Goal: Information Seeking & Learning: Compare options

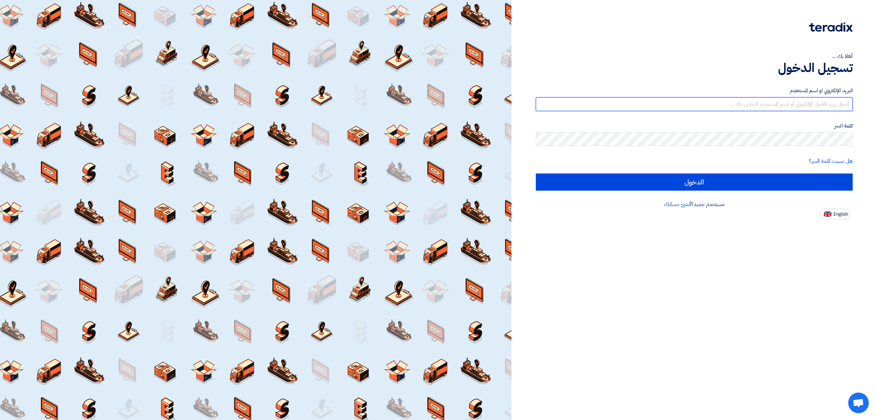
type input "[EMAIL_ADDRESS][DOMAIN_NAME]"
click at [678, 172] on form "البريد الإلكتروني او اسم المستخدم [EMAIL_ADDRESS][DOMAIN_NAME] كلمة السر هل نسي…" at bounding box center [694, 139] width 317 height 104
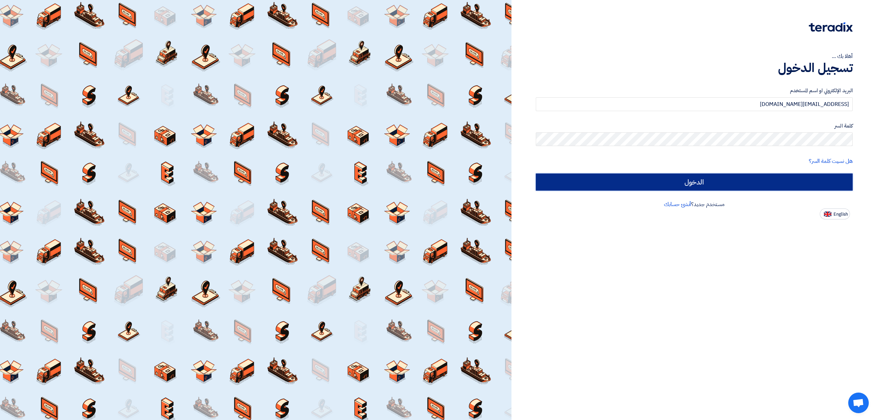
click at [678, 180] on input "الدخول" at bounding box center [694, 181] width 317 height 17
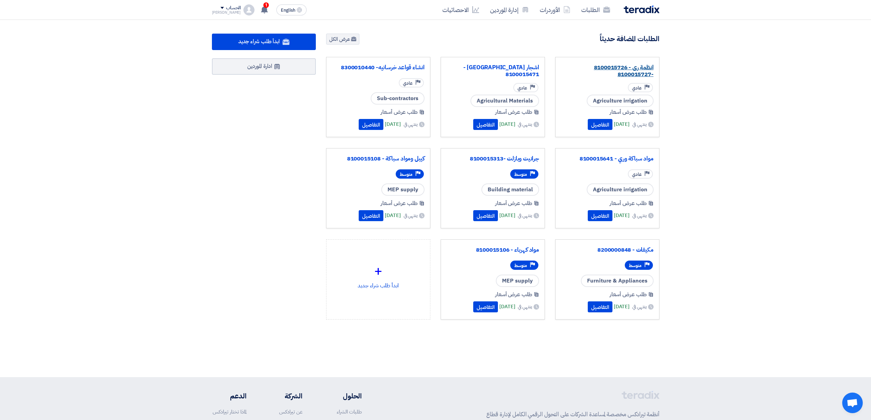
click at [598, 73] on link "انظمة رى - 8100015726 -8100015727" at bounding box center [607, 71] width 93 height 14
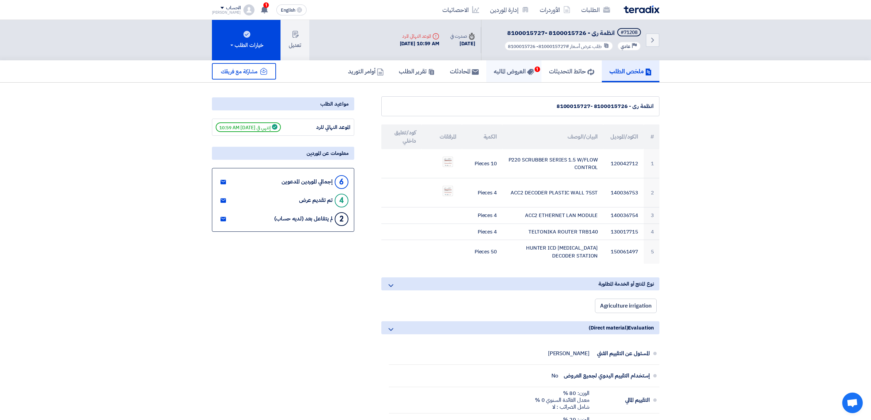
click at [516, 67] on h5 "العروض الماليه 1" at bounding box center [514, 71] width 40 height 8
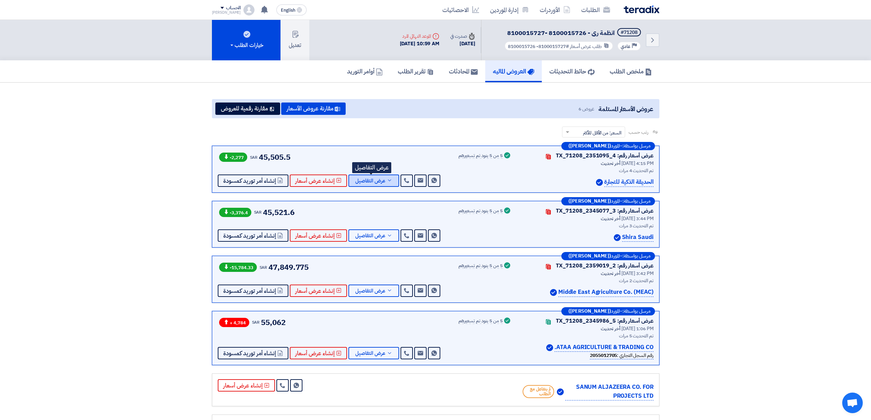
click at [369, 184] on button "عرض التفاصيل" at bounding box center [373, 180] width 51 height 12
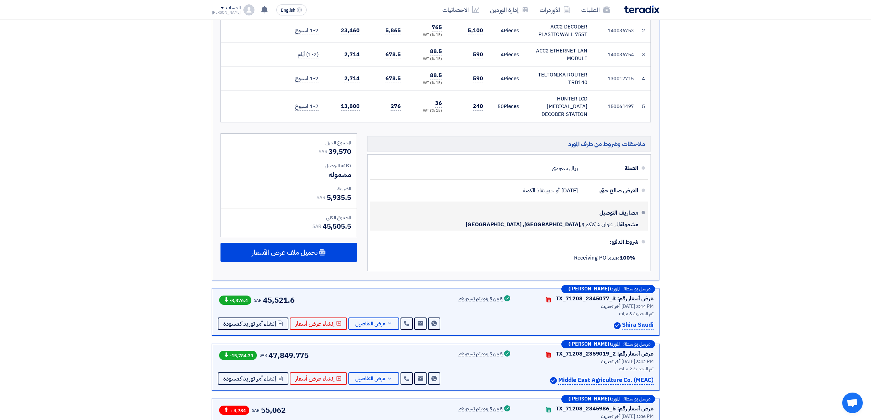
scroll to position [274, 0]
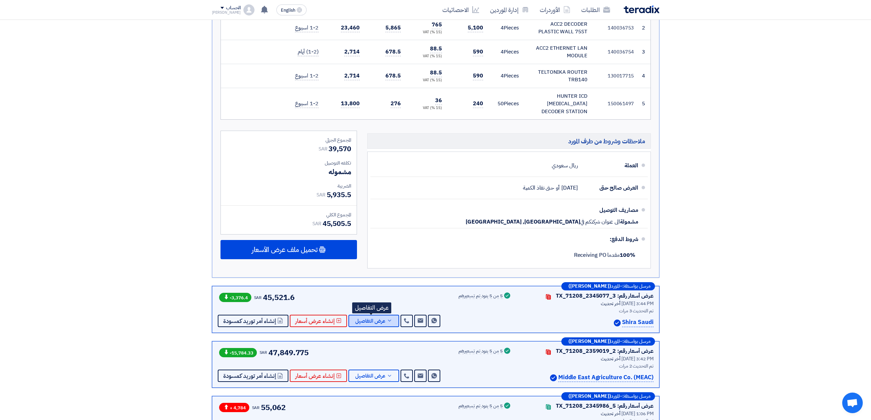
click at [380, 318] on span "عرض التفاصيل" at bounding box center [370, 320] width 30 height 5
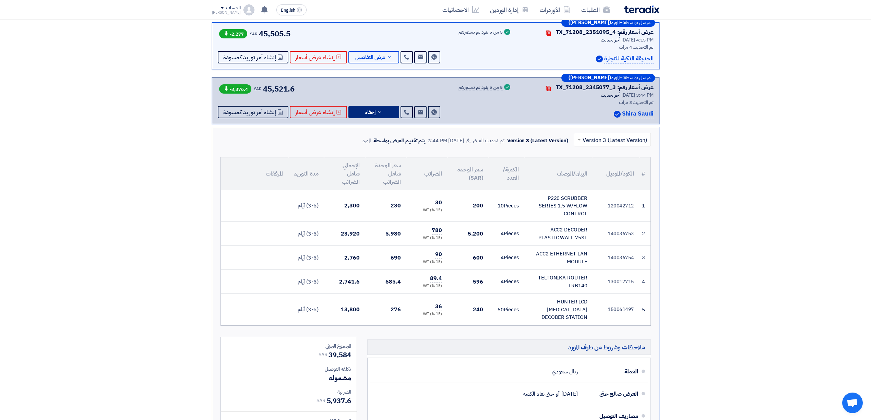
scroll to position [46, 0]
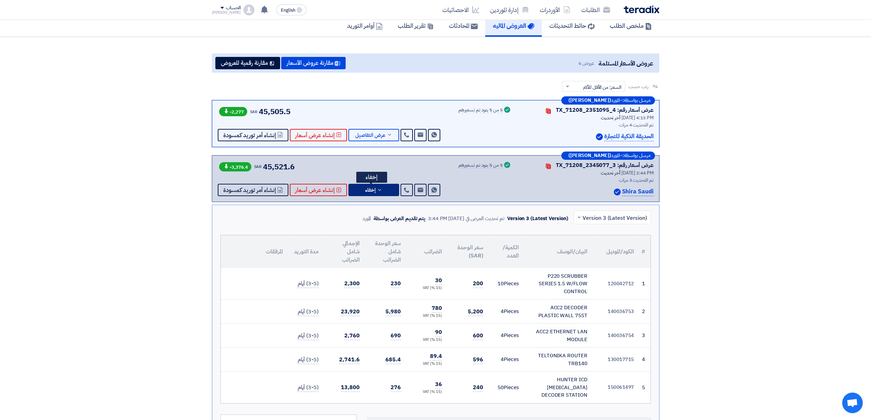
click at [365, 191] on span "إخفاء" at bounding box center [370, 189] width 10 height 5
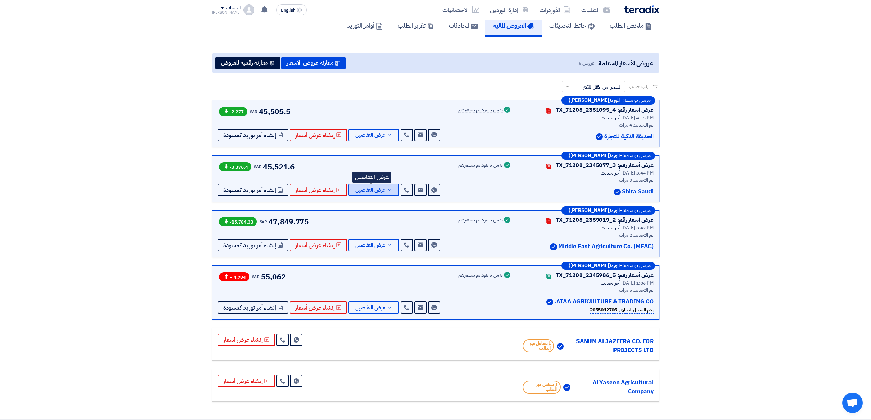
click at [361, 190] on span "عرض التفاصيل" at bounding box center [370, 189] width 30 height 5
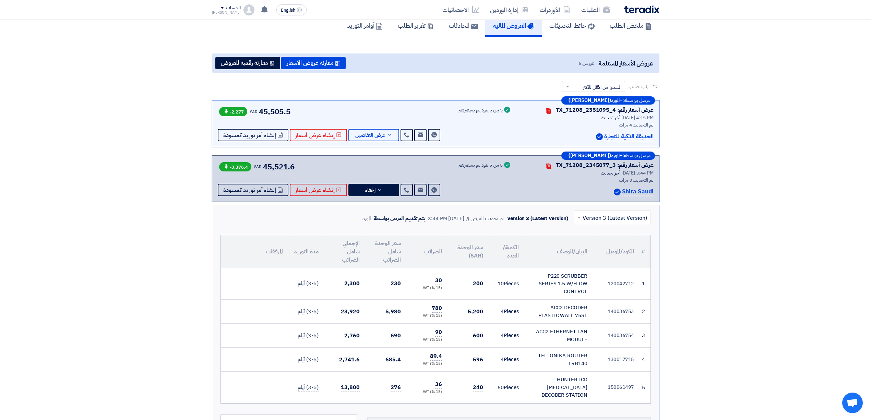
drag, startPoint x: 464, startPoint y: 311, endPoint x: 497, endPoint y: 308, distance: 33.3
click at [497, 308] on tr "2 140036753 ACC2 DECODER PLASTIC WALL 75ST 4" at bounding box center [435, 312] width 429 height 24
click at [480, 331] on span "600" at bounding box center [478, 335] width 10 height 9
drag, startPoint x: 463, startPoint y: 342, endPoint x: 497, endPoint y: 329, distance: 36.4
click at [497, 329] on tr "3 140036754 ACC2 ETHERNET LAN MODULE 4" at bounding box center [435, 336] width 429 height 24
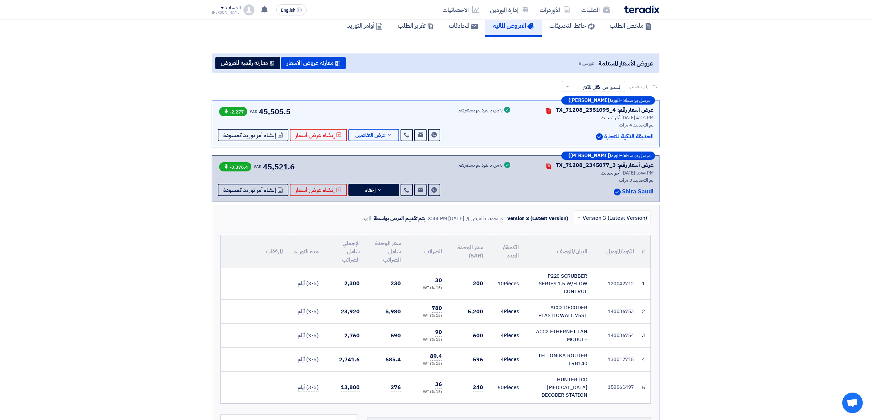
drag, startPoint x: 489, startPoint y: 341, endPoint x: 481, endPoint y: 352, distance: 13.7
click at [489, 341] on td "4 Pieces" at bounding box center [506, 336] width 36 height 24
drag, startPoint x: 464, startPoint y: 365, endPoint x: 509, endPoint y: 357, distance: 45.7
click at [509, 357] on tr "4 130017715 TELTONIKA ROUTER TRB140" at bounding box center [435, 360] width 429 height 24
click at [475, 361] on span "596" at bounding box center [478, 359] width 10 height 9
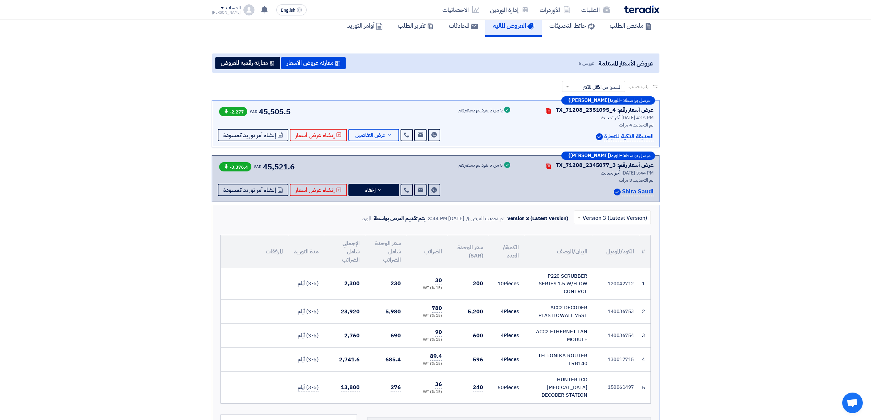
drag, startPoint x: 463, startPoint y: 383, endPoint x: 492, endPoint y: 380, distance: 28.9
click at [492, 380] on tr "5 150061497 HUNTER ICD [MEDICAL_DATA] DECODER STATION 50" at bounding box center [435, 388] width 429 height 32
click at [490, 363] on td "4 Pieces" at bounding box center [506, 360] width 36 height 24
click at [377, 191] on icon at bounding box center [379, 189] width 5 height 5
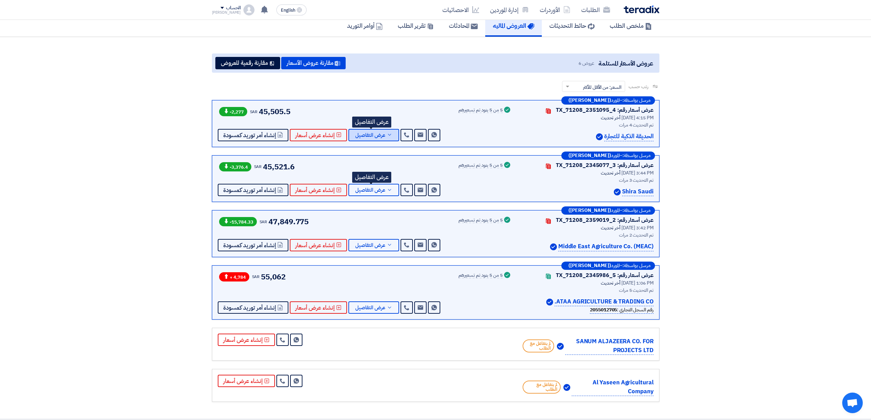
click at [369, 136] on span "عرض التفاصيل" at bounding box center [370, 135] width 30 height 5
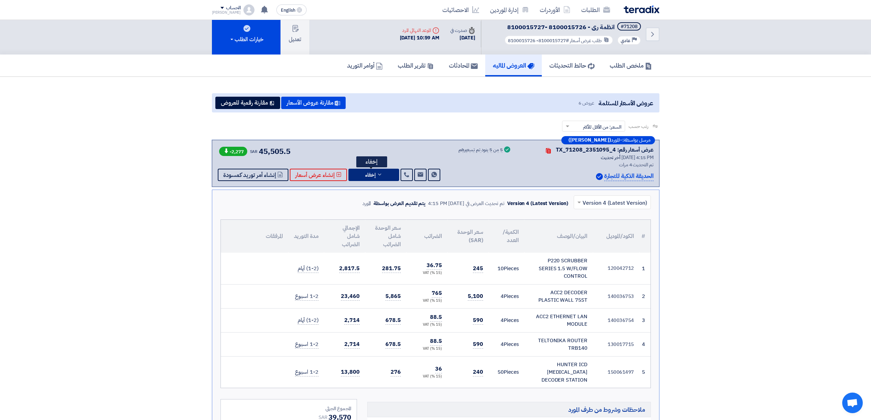
scroll to position [0, 0]
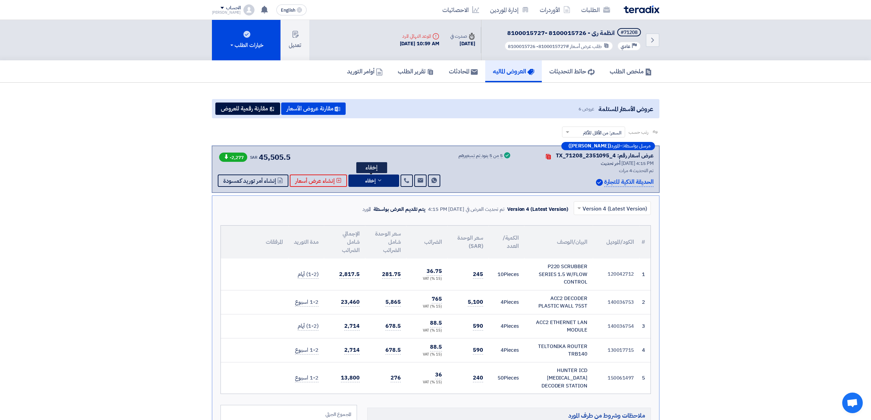
click at [371, 184] on button "إخفاء" at bounding box center [373, 180] width 51 height 12
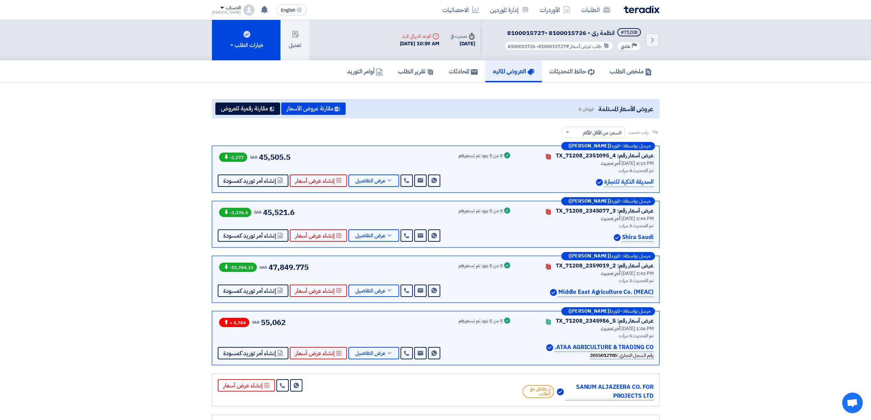
click at [510, 67] on h5 "العروض الماليه" at bounding box center [513, 71] width 41 height 8
click at [635, 8] on img at bounding box center [641, 9] width 36 height 8
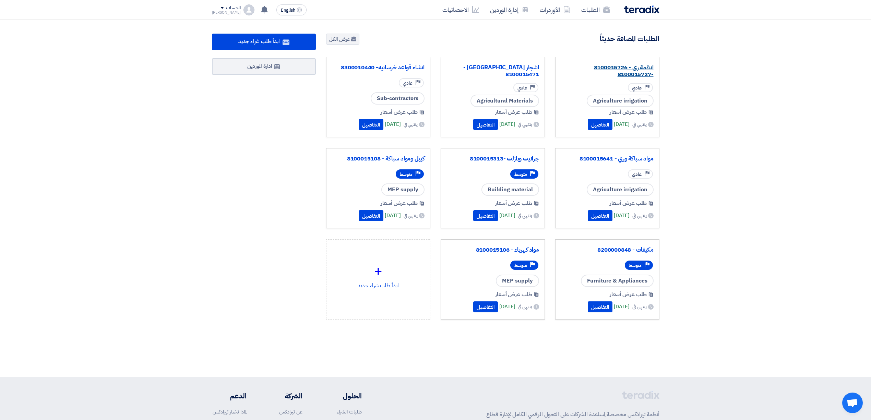
click at [616, 65] on link "انظمة رى - 8100015726 -8100015727" at bounding box center [607, 71] width 93 height 14
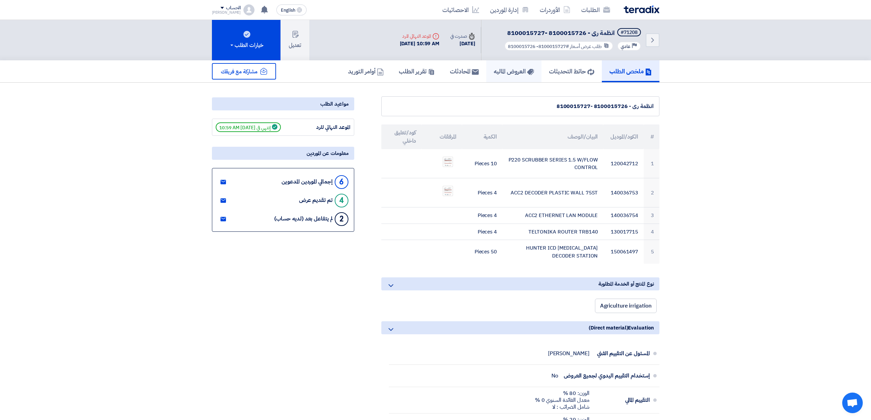
click at [527, 69] on icon at bounding box center [530, 72] width 7 height 7
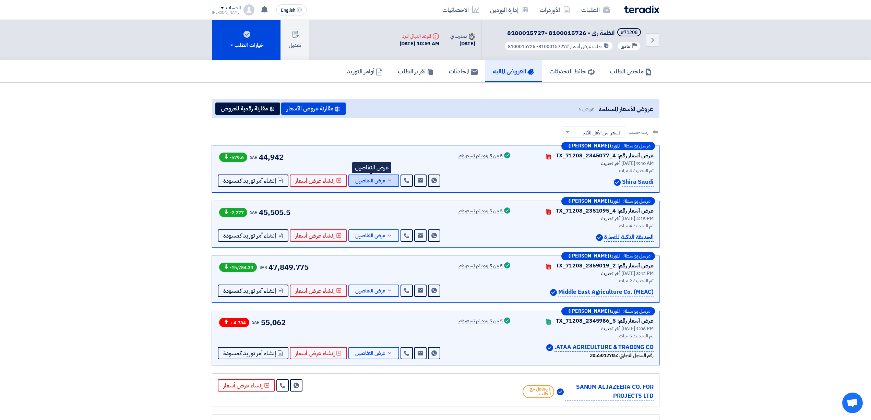
click at [388, 182] on icon at bounding box center [389, 180] width 5 height 5
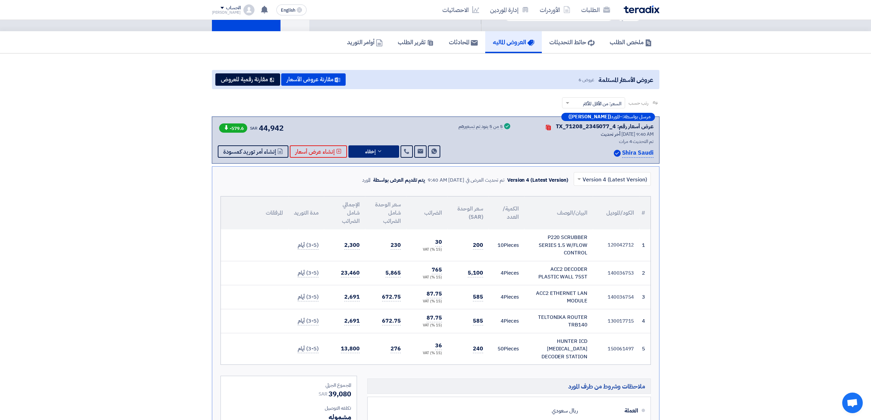
scroll to position [46, 0]
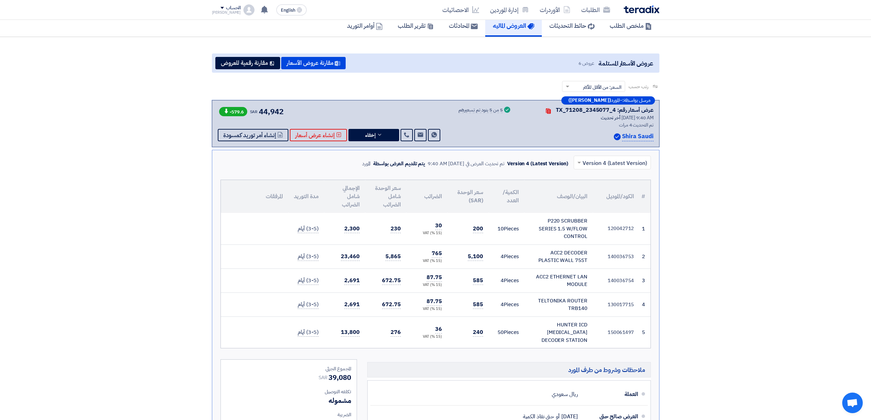
click at [590, 164] on input "text" at bounding box center [615, 162] width 63 height 11
click at [598, 204] on div "Version 2" at bounding box center [612, 206] width 76 height 14
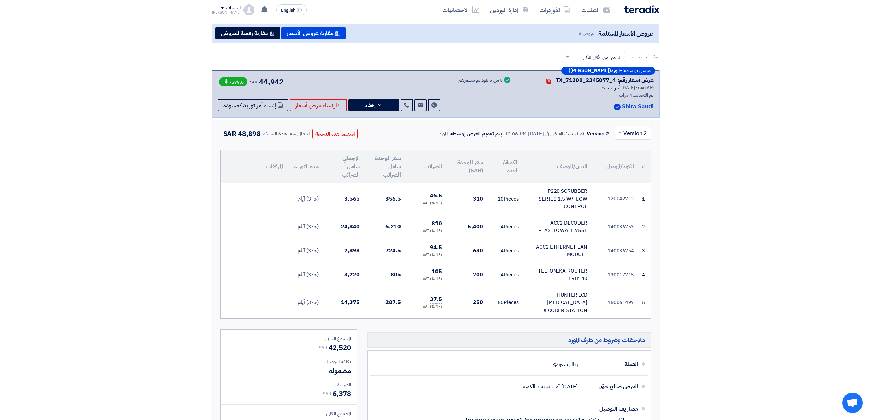
scroll to position [91, 0]
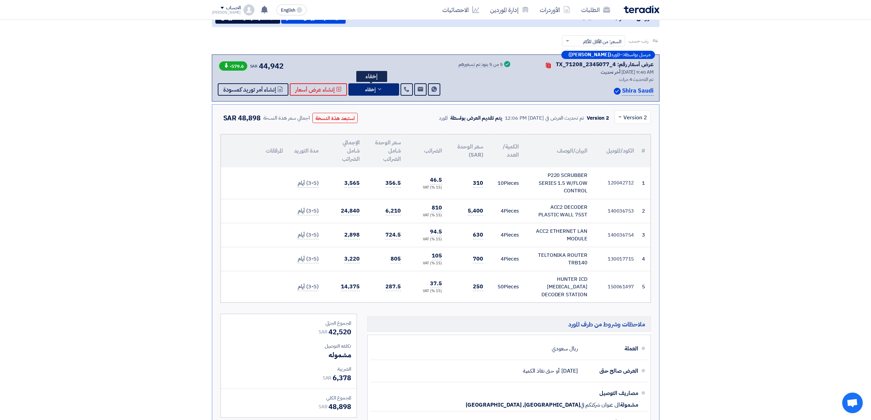
click at [377, 86] on icon at bounding box center [379, 88] width 5 height 5
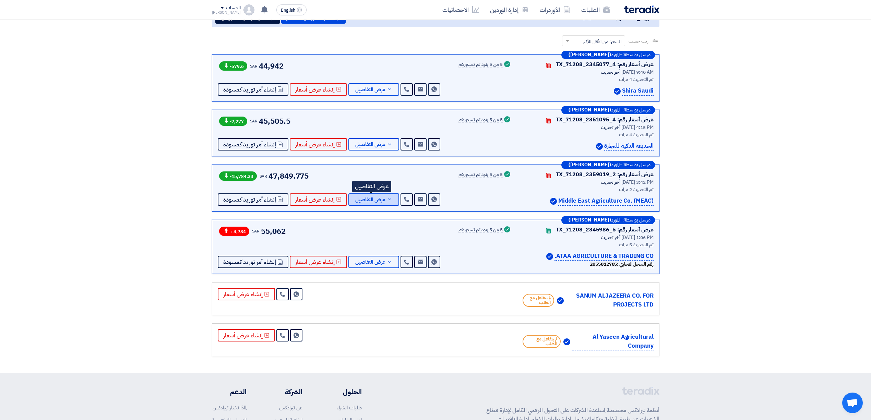
click at [367, 198] on span "عرض التفاصيل" at bounding box center [370, 199] width 30 height 5
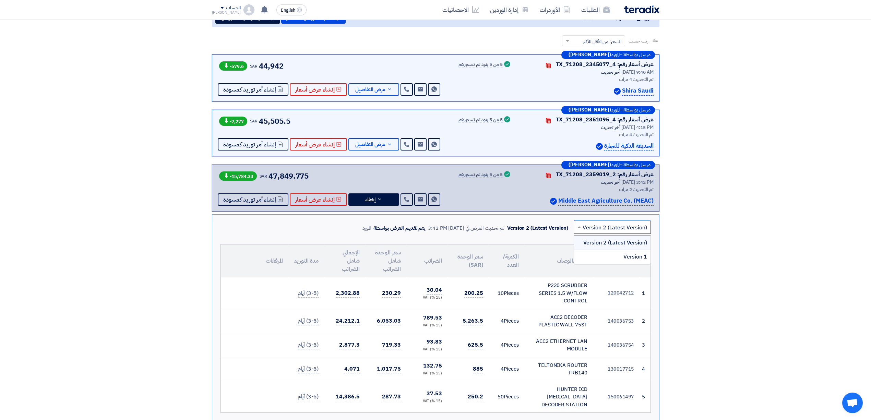
click at [603, 230] on input "text" at bounding box center [615, 227] width 63 height 11
click at [596, 252] on div "Version 1" at bounding box center [612, 257] width 76 height 14
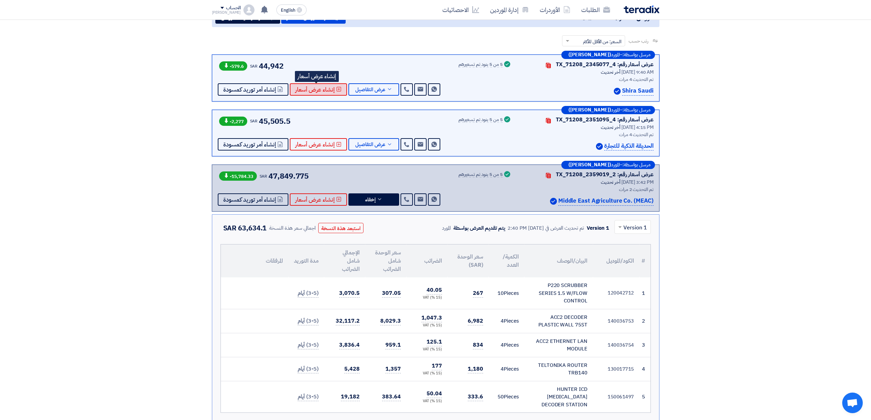
click at [330, 88] on span "إنشاء عرض أسعار" at bounding box center [314, 89] width 39 height 5
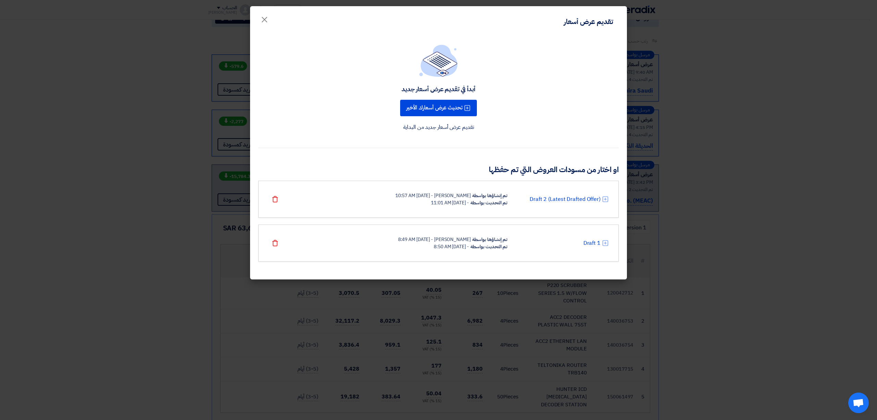
click at [152, 239] on modal-container "تقديم عرض أسعار × أبدأ في تقديم عرض أسعار جديد تحديث عرض أسعارك الأخير تقديم عر…" at bounding box center [438, 210] width 877 height 420
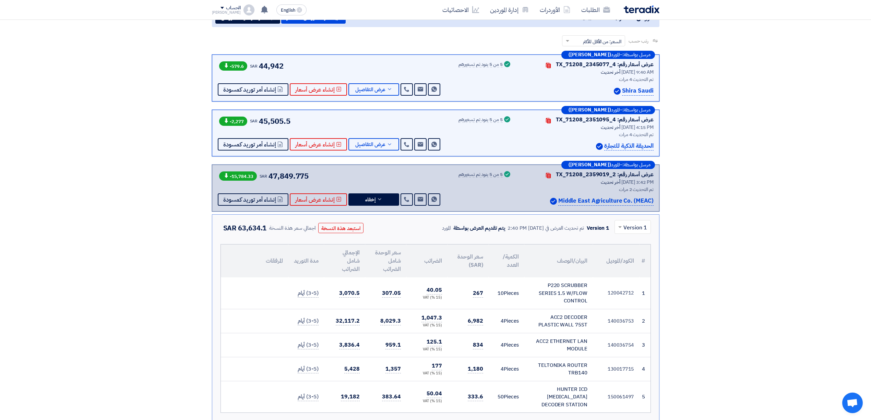
click at [635, 222] on input "text" at bounding box center [636, 227] width 23 height 11
click at [633, 242] on span "Version 2 (Latest Version)" at bounding box center [614, 243] width 64 height 8
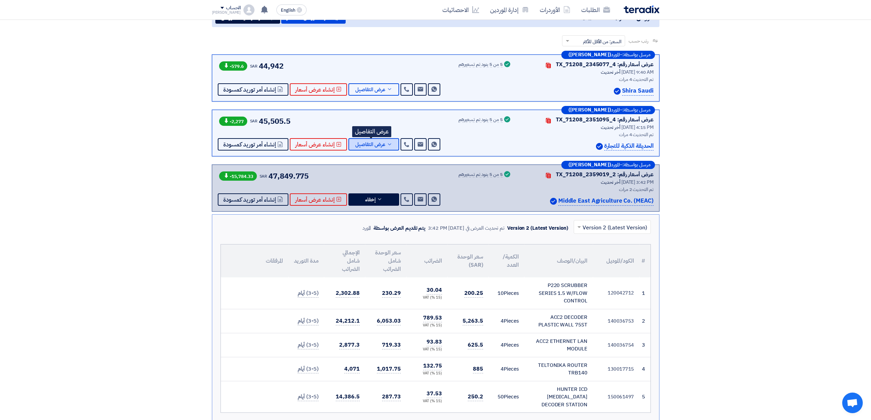
click at [375, 139] on button "عرض التفاصيل" at bounding box center [373, 144] width 51 height 12
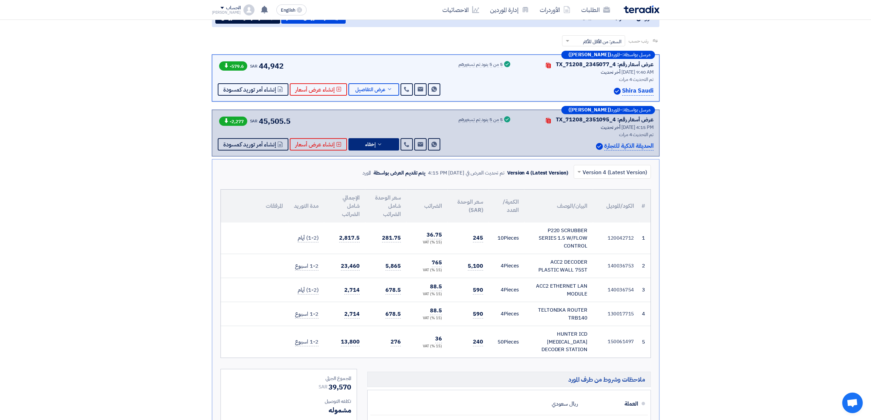
scroll to position [137, 0]
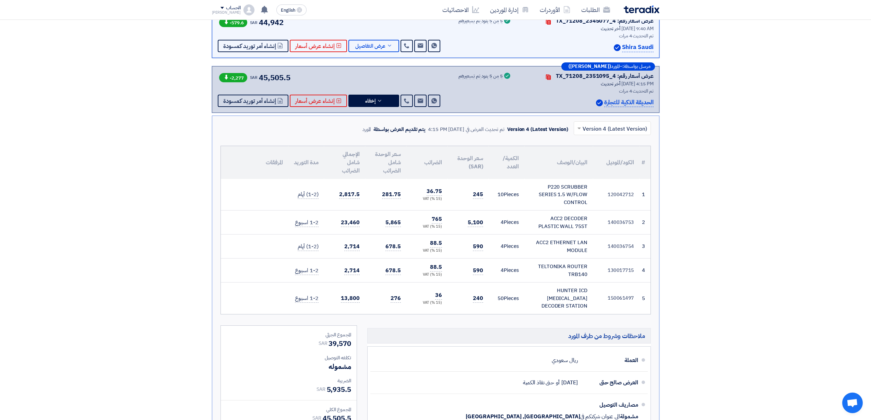
click at [607, 173] on th "الكود/الموديل" at bounding box center [616, 162] width 47 height 33
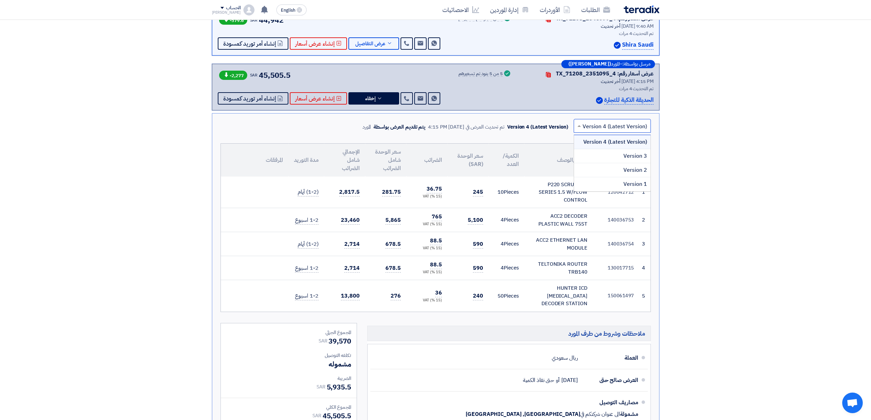
click at [590, 129] on input "text" at bounding box center [615, 126] width 63 height 11
click at [607, 180] on div "Version 1" at bounding box center [612, 184] width 76 height 14
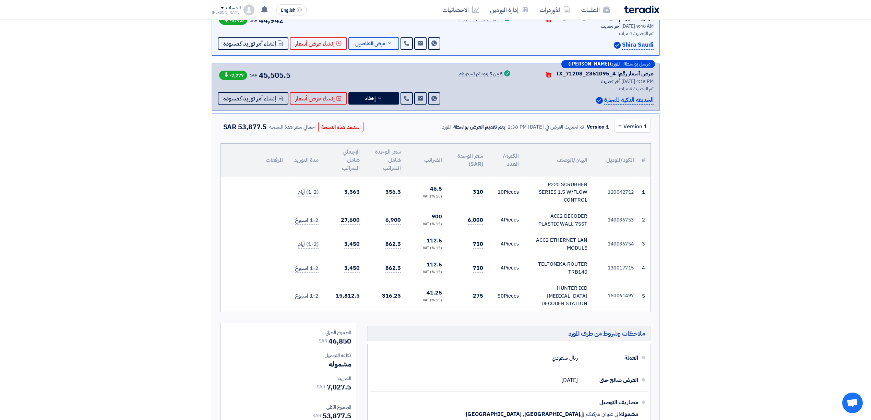
scroll to position [91, 0]
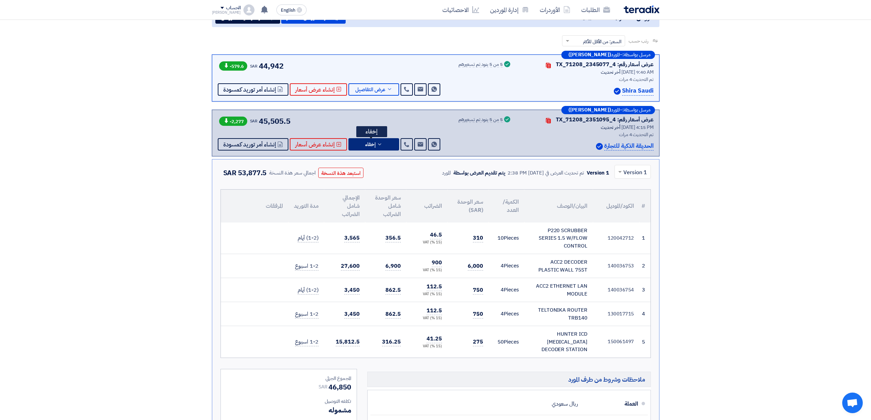
click at [380, 145] on button "إخفاء" at bounding box center [373, 144] width 51 height 12
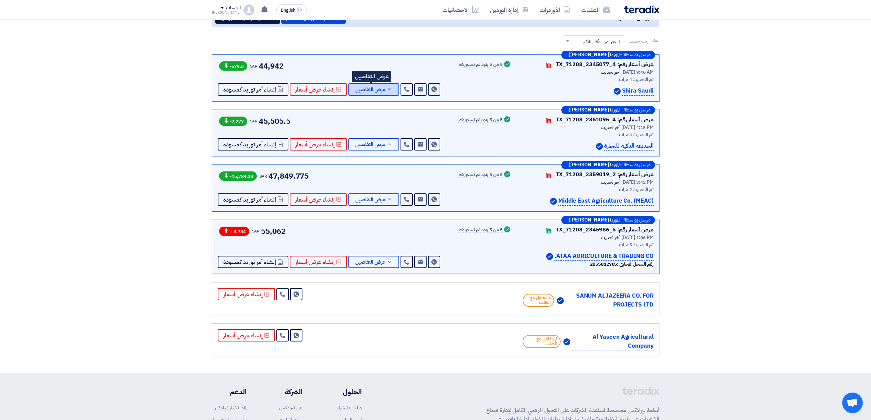
click at [377, 87] on span "عرض التفاصيل" at bounding box center [370, 89] width 30 height 5
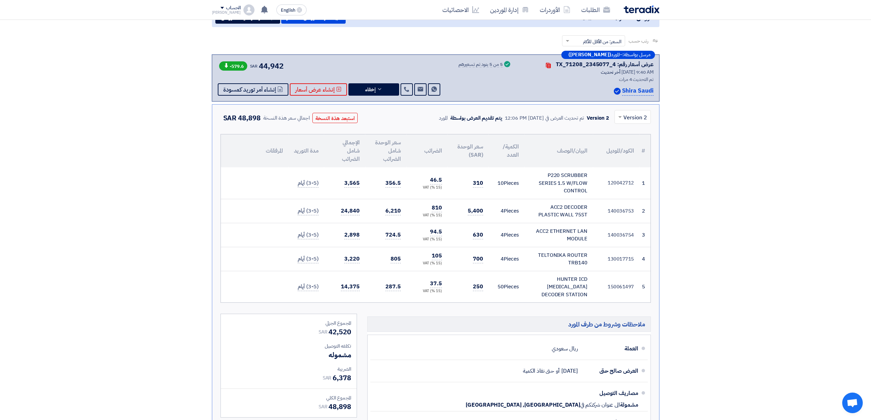
click at [623, 114] on div at bounding box center [633, 116] width 36 height 11
click at [628, 131] on span "Version 4 (Latest Version)" at bounding box center [614, 133] width 64 height 8
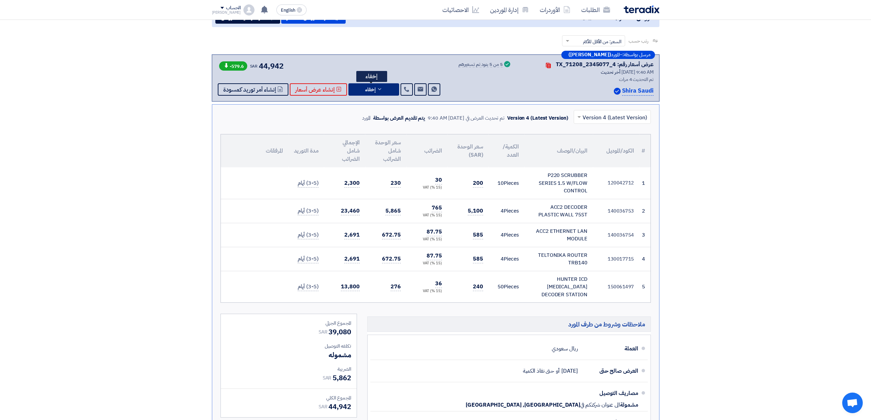
click at [377, 88] on icon at bounding box center [379, 88] width 5 height 5
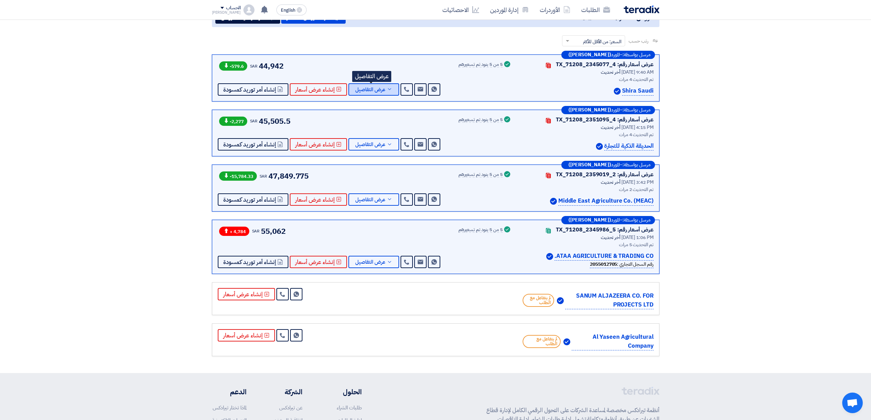
click at [376, 87] on span "عرض التفاصيل" at bounding box center [370, 89] width 30 height 5
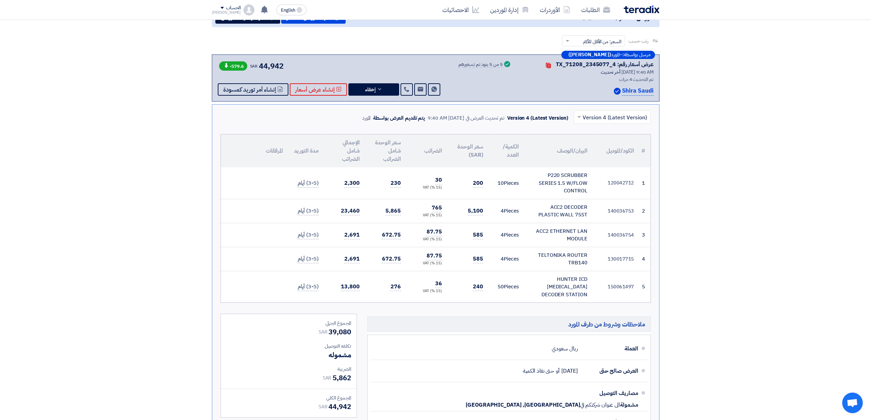
drag, startPoint x: 485, startPoint y: 233, endPoint x: 465, endPoint y: 236, distance: 20.1
click at [465, 236] on td "585" at bounding box center [467, 235] width 41 height 24
drag, startPoint x: 492, startPoint y: 258, endPoint x: 465, endPoint y: 262, distance: 26.4
click at [465, 262] on tr "4 130017715 TELTONIKA ROUTER TRB140" at bounding box center [435, 259] width 429 height 24
click at [465, 262] on td "585" at bounding box center [467, 259] width 41 height 24
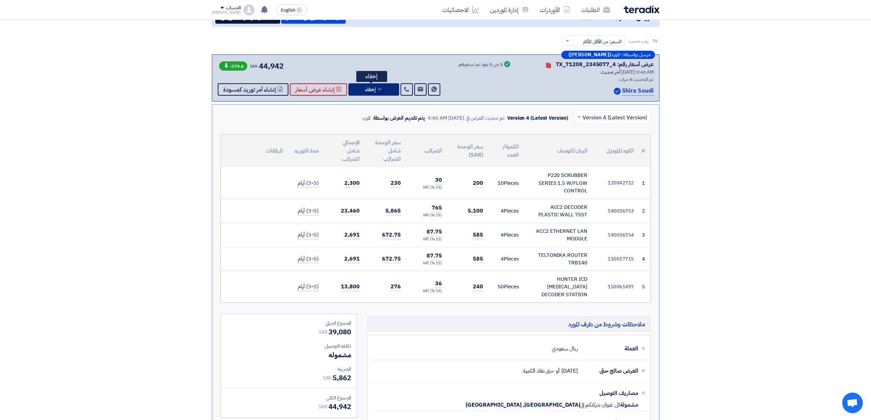
click at [372, 88] on span "إخفاء" at bounding box center [370, 89] width 10 height 5
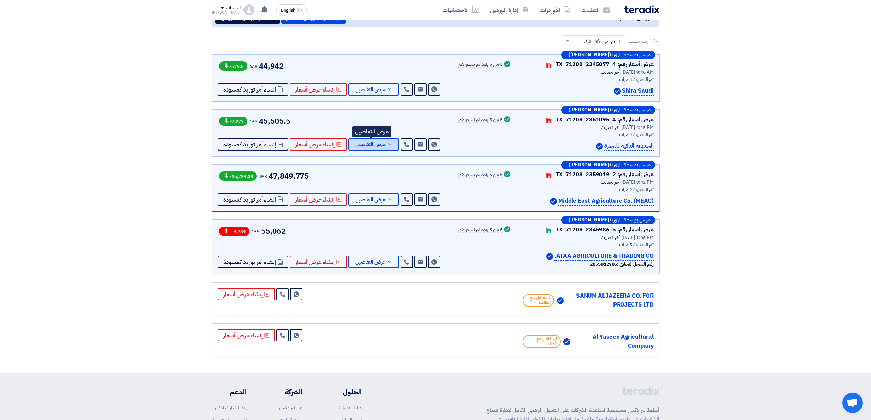
click at [375, 148] on button "عرض التفاصيل" at bounding box center [373, 144] width 51 height 12
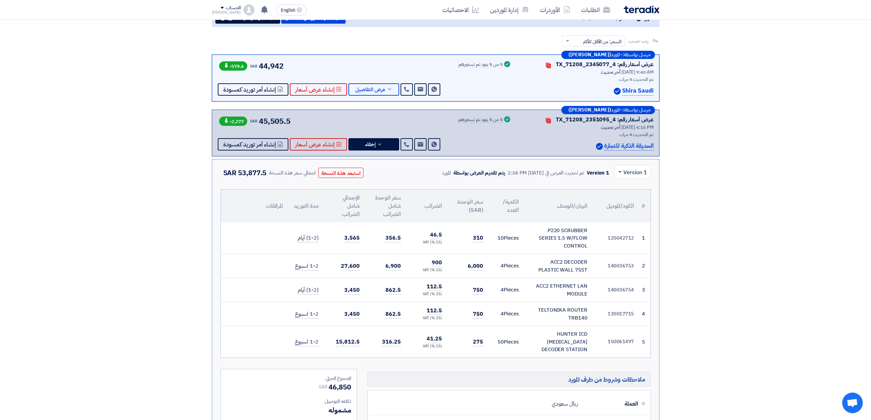
click at [619, 171] on span at bounding box center [619, 172] width 3 height 2
click at [633, 182] on div "Version 4 (Latest Version)" at bounding box center [633, 188] width 36 height 14
drag, startPoint x: 489, startPoint y: 318, endPoint x: 462, endPoint y: 325, distance: 28.3
click at [462, 325] on tr "4 130017715 TELTONIKA ROUTER TRB140" at bounding box center [435, 314] width 429 height 24
drag, startPoint x: 484, startPoint y: 286, endPoint x: 468, endPoint y: 290, distance: 16.7
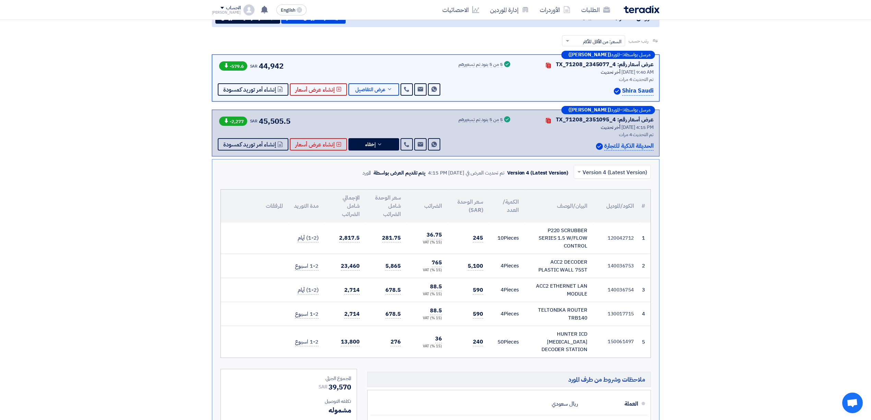
click at [468, 290] on td "590" at bounding box center [467, 290] width 41 height 24
click at [371, 146] on span "إخفاء" at bounding box center [370, 144] width 10 height 5
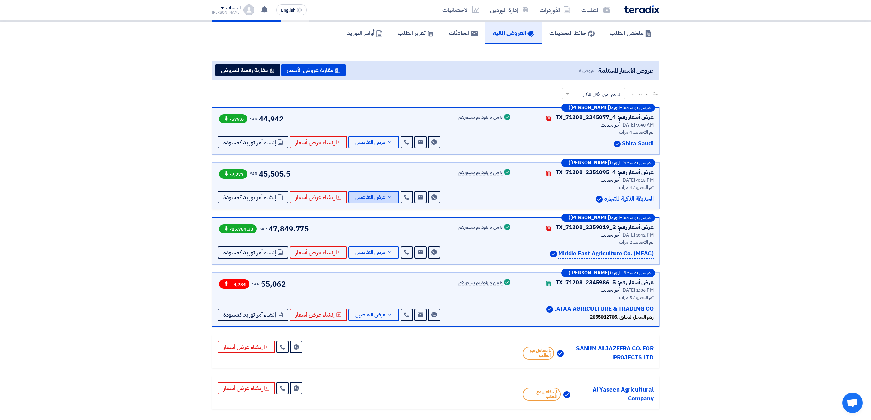
scroll to position [0, 0]
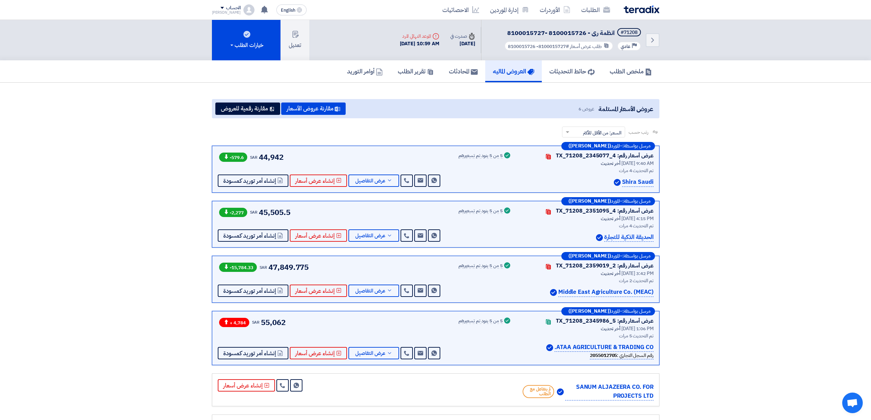
drag, startPoint x: 186, startPoint y: 130, endPoint x: 620, endPoint y: 290, distance: 462.6
click at [620, 290] on section "عروض الأسعار المستلمة عروض 6 مقارنة عروض الأسعار مقارنة رقمية للعروض رتب حسب رت…" at bounding box center [435, 274] width 871 height 382
click at [754, 338] on section "عروض الأسعار المستلمة عروض 6 مقارنة عروض الأسعار مقارنة رقمية للعروض رتب حسب رت…" at bounding box center [435, 274] width 871 height 382
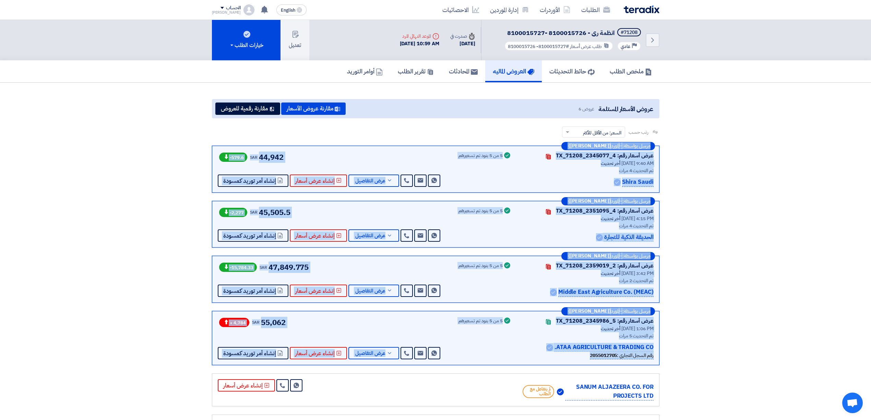
drag, startPoint x: 673, startPoint y: 368, endPoint x: 161, endPoint y: 126, distance: 566.4
click at [167, 122] on section "عروض الأسعار المستلمة عروض 6 مقارنة عروض الأسعار مقارنة رقمية للعروض رتب حسب رت…" at bounding box center [435, 274] width 871 height 382
click at [95, 153] on section "عروض الأسعار المستلمة عروض 6 مقارنة عروض الأسعار مقارنة رقمية للعروض رتب حسب رت…" at bounding box center [435, 274] width 871 height 382
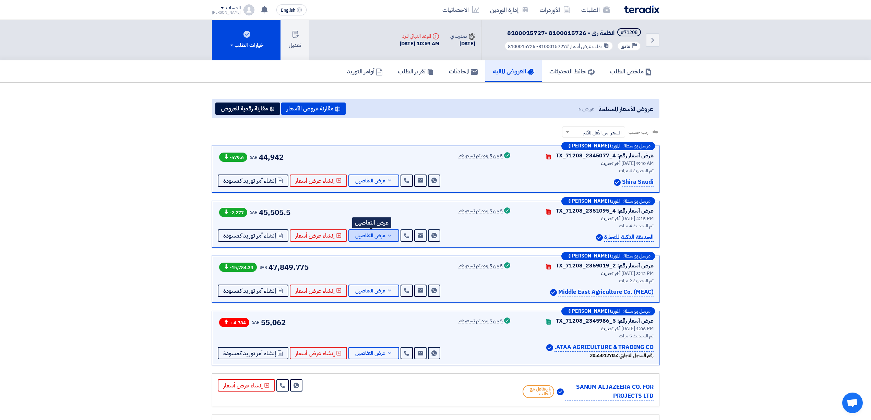
click at [369, 234] on span "عرض التفاصيل" at bounding box center [370, 235] width 30 height 5
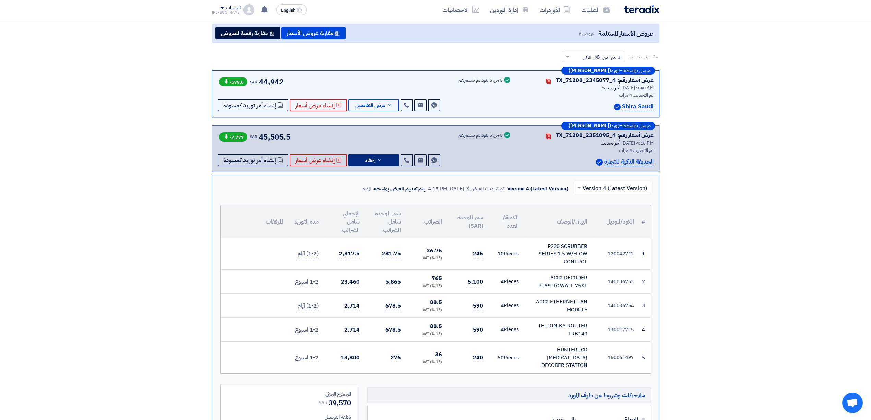
scroll to position [91, 0]
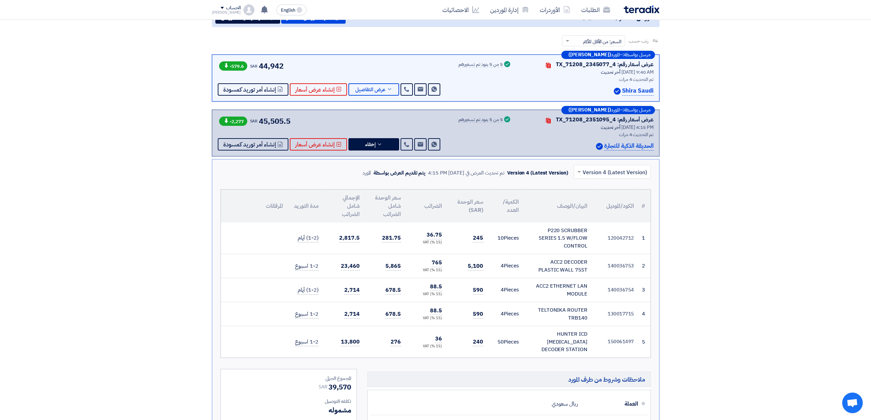
drag, startPoint x: 483, startPoint y: 289, endPoint x: 472, endPoint y: 290, distance: 10.6
click at [472, 290] on td "590" at bounding box center [467, 290] width 41 height 24
click at [473, 302] on td "590" at bounding box center [467, 314] width 41 height 24
drag, startPoint x: 484, startPoint y: 313, endPoint x: 463, endPoint y: 311, distance: 21.8
click at [463, 311] on td "590" at bounding box center [467, 314] width 41 height 24
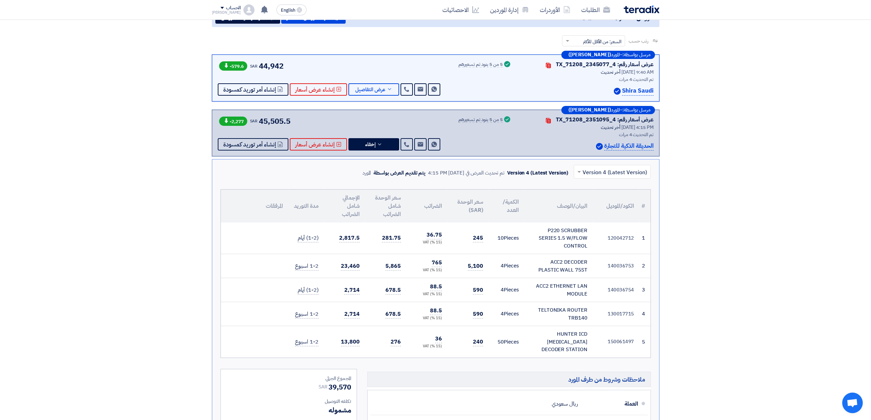
click at [463, 307] on td "590" at bounding box center [467, 314] width 41 height 24
click at [472, 291] on td "590" at bounding box center [467, 290] width 41 height 24
click at [468, 299] on td "590" at bounding box center [467, 290] width 41 height 24
click at [363, 87] on span "عرض التفاصيل" at bounding box center [370, 89] width 30 height 5
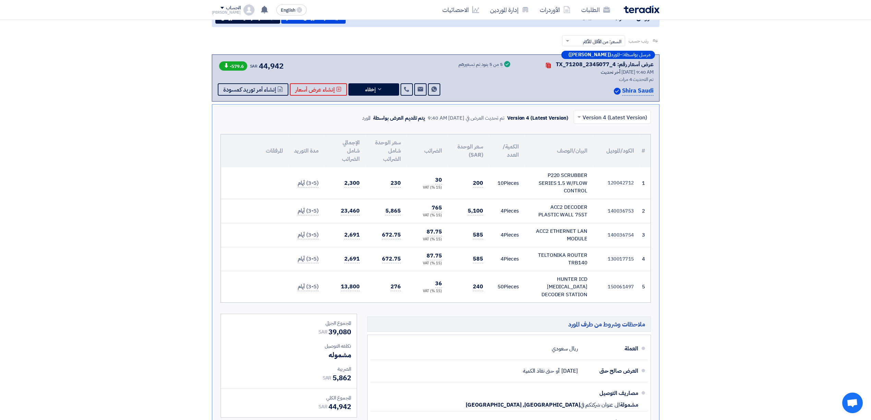
drag, startPoint x: 466, startPoint y: 183, endPoint x: 494, endPoint y: 188, distance: 28.2
click at [493, 182] on tr "1 120042712 P220 SCRUBBER SERIES 1.5 W/FLOW CONTROL 10" at bounding box center [435, 183] width 429 height 32
click at [494, 191] on td "10 Pieces" at bounding box center [506, 183] width 36 height 32
click at [368, 92] on span "إخفاء" at bounding box center [370, 89] width 10 height 5
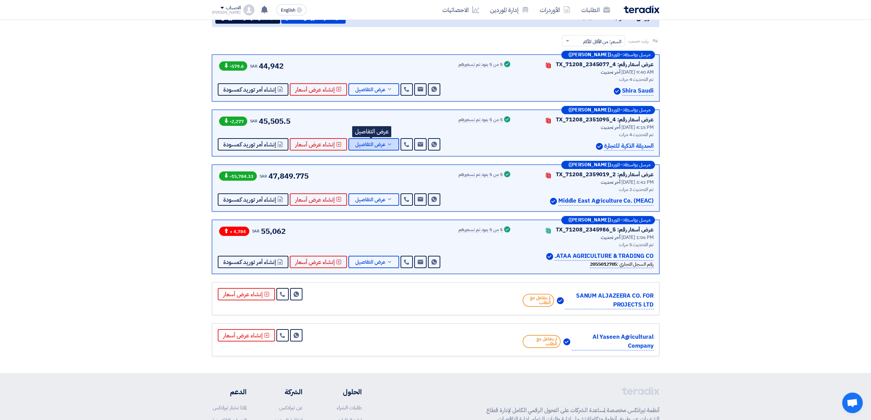
click at [382, 145] on span "عرض التفاصيل" at bounding box center [370, 144] width 30 height 5
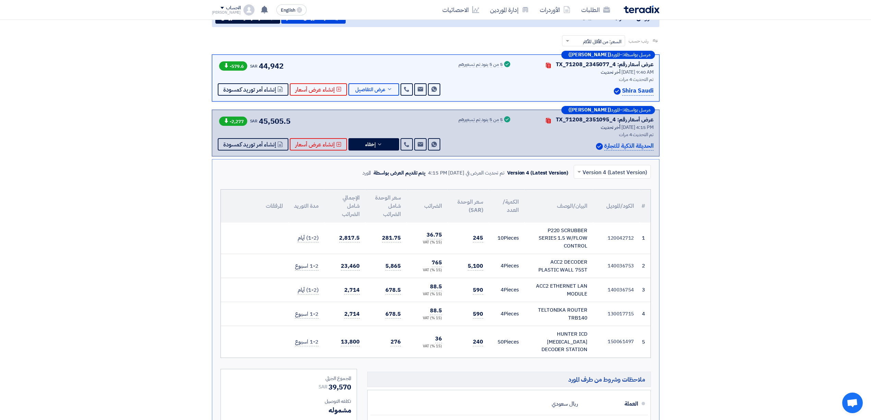
drag, startPoint x: 480, startPoint y: 291, endPoint x: 489, endPoint y: 291, distance: 9.6
click at [489, 291] on tr "3 140036754 ACC2 ETHERNET LAN MODULE 4" at bounding box center [435, 290] width 429 height 24
click at [490, 292] on td "4 Pieces" at bounding box center [506, 290] width 36 height 24
click at [383, 148] on button "إخفاء" at bounding box center [373, 144] width 51 height 12
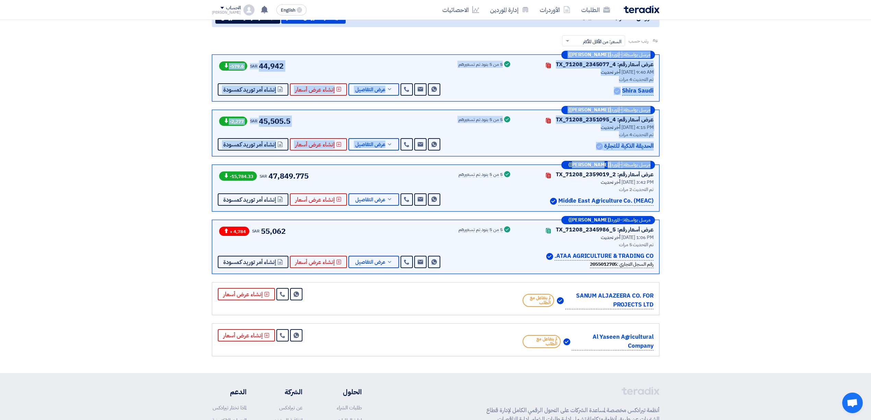
drag, startPoint x: 188, startPoint y: 52, endPoint x: 603, endPoint y: 162, distance: 428.8
click at [603, 162] on section "عروض الأسعار المستلمة عروض 6 مقارنة عروض الأسعار مقارنة رقمية للعروض رتب حسب رت…" at bounding box center [435, 182] width 871 height 382
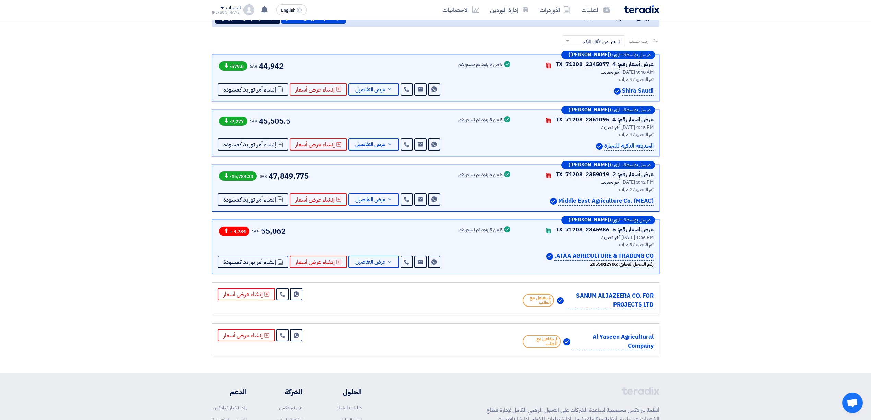
click at [715, 159] on section "عروض الأسعار المستلمة عروض 6 مقارنة عروض الأسعار مقارنة رقمية للعروض رتب حسب رت…" at bounding box center [435, 182] width 871 height 382
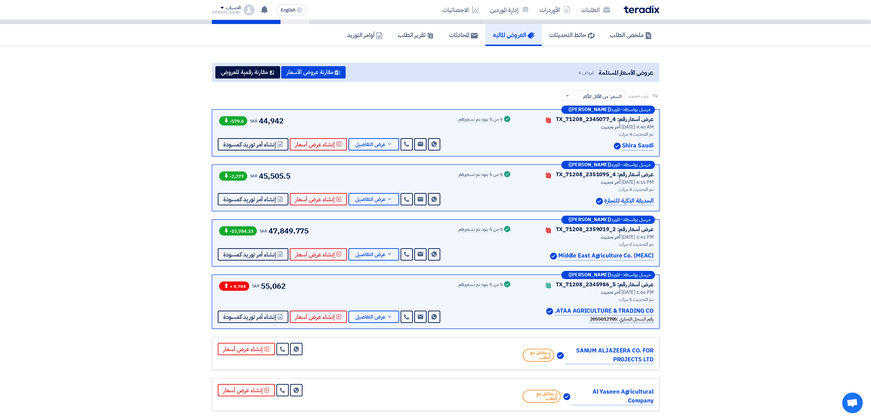
scroll to position [0, 0]
